Goal: Task Accomplishment & Management: Manage account settings

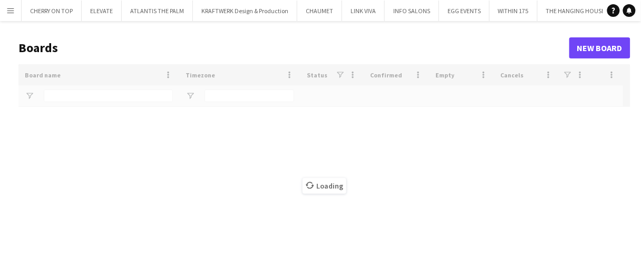
click at [7, 14] on app-icon "Menu" at bounding box center [10, 10] width 8 height 8
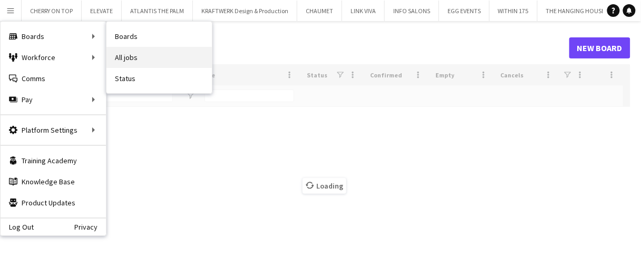
type input "***"
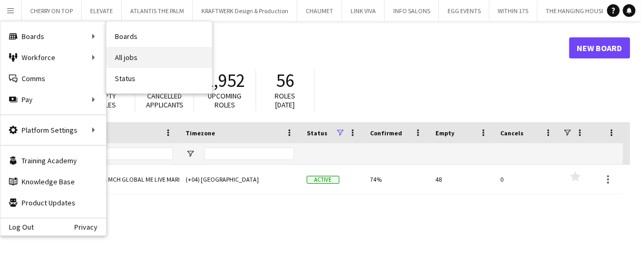
click at [134, 57] on link "All jobs" at bounding box center [159, 57] width 105 height 21
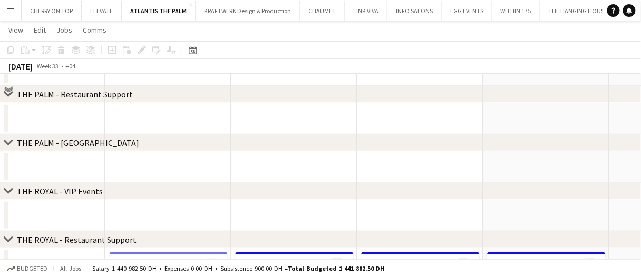
scroll to position [53, 0]
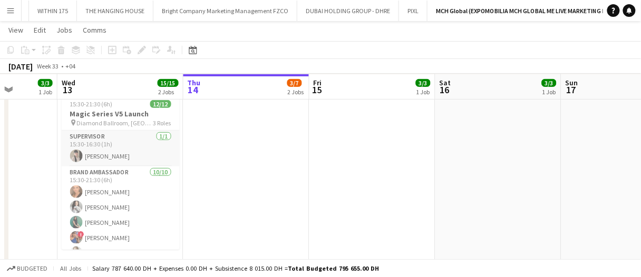
click at [127, 147] on app-card-role "Supervisor 1/1 15:30-16:30 (1h) Dunia AbdulWahab" at bounding box center [121, 149] width 118 height 36
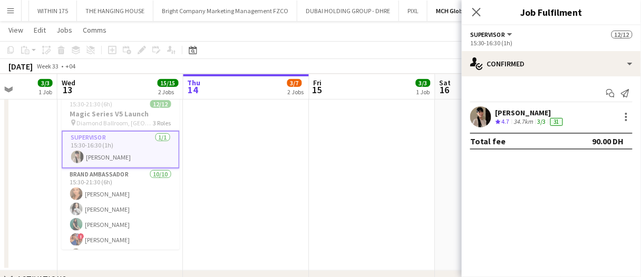
click at [536, 122] on div "34.7km" at bounding box center [524, 122] width 24 height 9
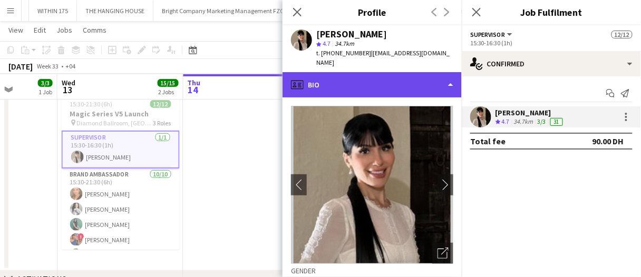
click at [361, 72] on div "profile Bio" at bounding box center [372, 84] width 179 height 25
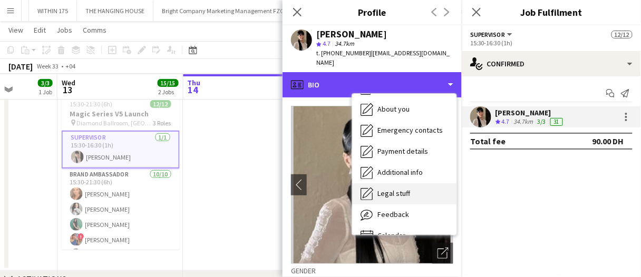
scroll to position [53, 0]
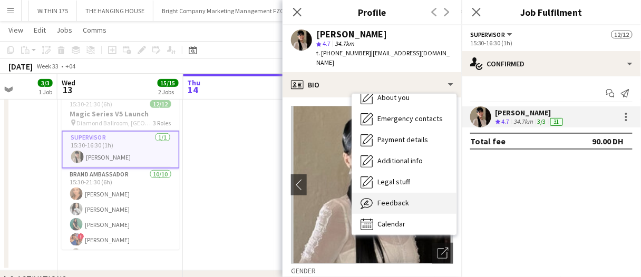
click at [404, 193] on div "Feedback Feedback" at bounding box center [404, 203] width 104 height 21
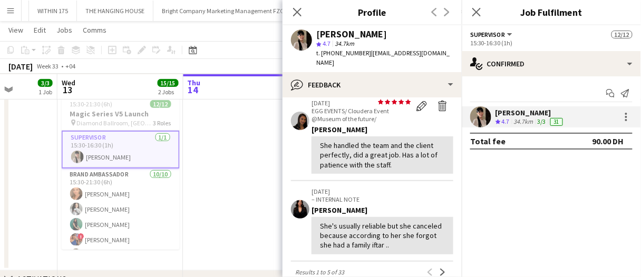
scroll to position [316, 0]
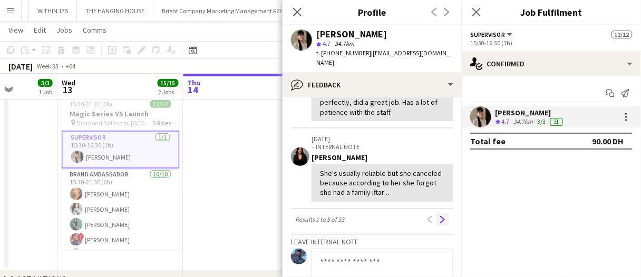
click at [439, 216] on app-icon "Next" at bounding box center [442, 219] width 7 height 7
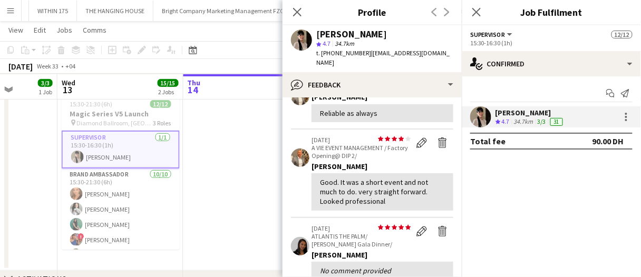
scroll to position [0, 0]
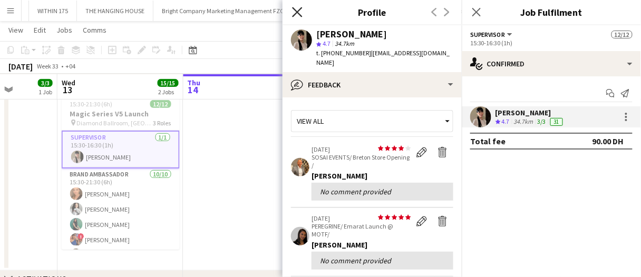
click at [293, 9] on icon "Close pop-in" at bounding box center [297, 12] width 10 height 10
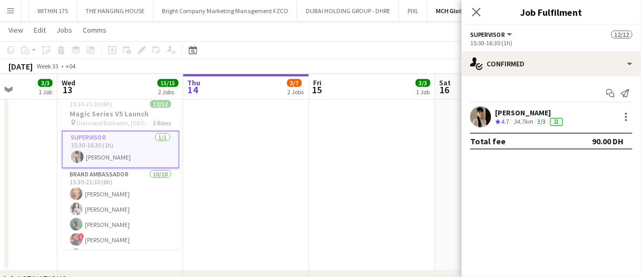
drag, startPoint x: 191, startPoint y: 136, endPoint x: 179, endPoint y: 142, distance: 13.5
click at [191, 137] on app-date-cell at bounding box center [246, 180] width 126 height 181
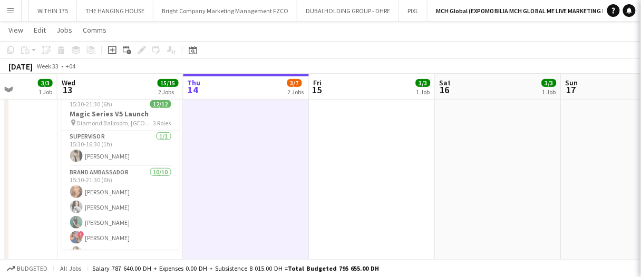
drag, startPoint x: 86, startPoint y: 217, endPoint x: 212, endPoint y: 210, distance: 126.2
click at [86, 217] on app-card-role "Brand Ambassador 10/10 15:30-21:30 (6h) Maryna Demchenko Kateryna Bliednova Zin…" at bounding box center [121, 253] width 118 height 173
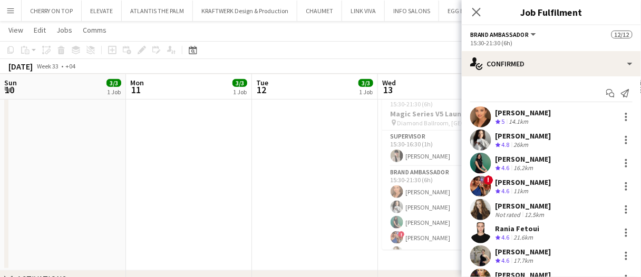
scroll to position [0, 321]
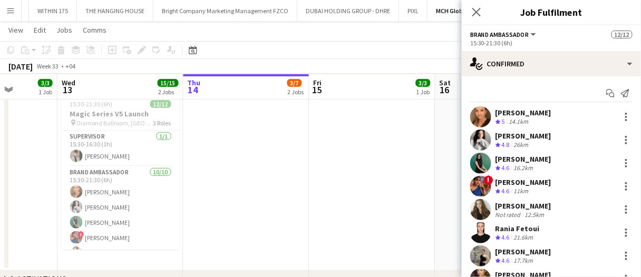
drag, startPoint x: 0, startPoint y: 0, endPoint x: 342, endPoint y: 203, distance: 397.9
click at [342, 203] on app-date-cell at bounding box center [373, 180] width 126 height 181
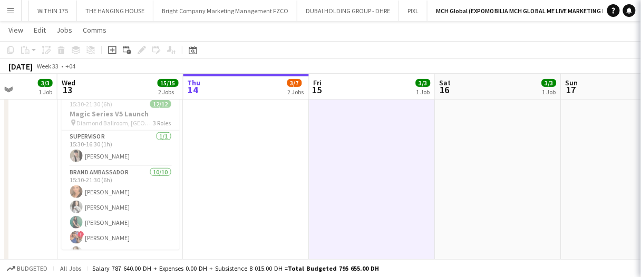
click at [343, 207] on app-date-cell at bounding box center [373, 180] width 126 height 181
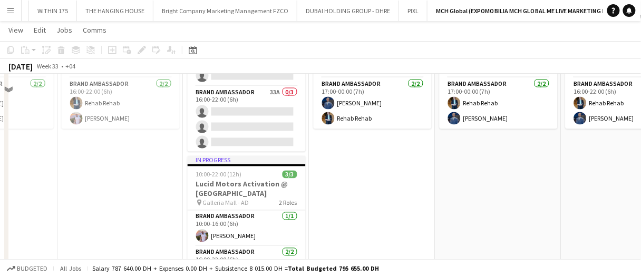
scroll to position [0, 0]
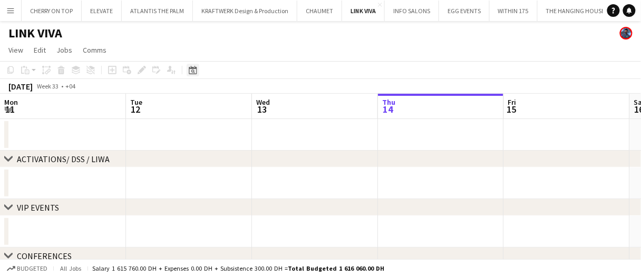
click at [192, 69] on icon "Date picker" at bounding box center [193, 70] width 8 height 8
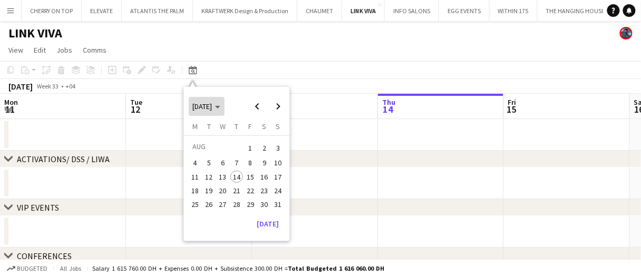
click at [220, 108] on span "[DATE]" at bounding box center [206, 106] width 27 height 9
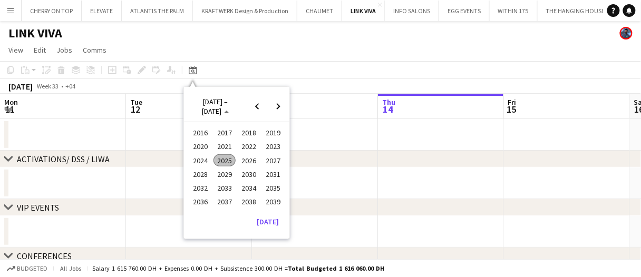
click at [203, 165] on span "2024" at bounding box center [200, 160] width 22 height 13
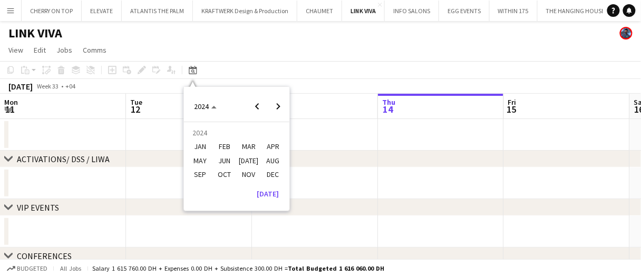
click at [268, 173] on span "DEC" at bounding box center [273, 174] width 22 height 13
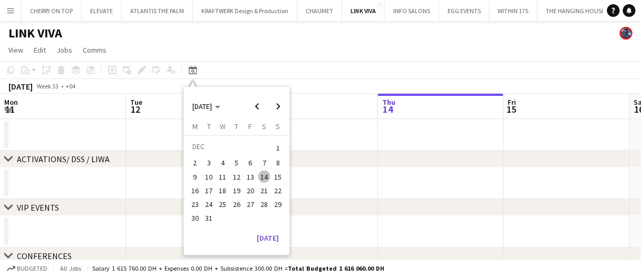
drag, startPoint x: 252, startPoint y: 191, endPoint x: 253, endPoint y: 209, distance: 18.0
click at [252, 191] on span "20" at bounding box center [250, 191] width 13 height 13
